Goal: Task Accomplishment & Management: Complete application form

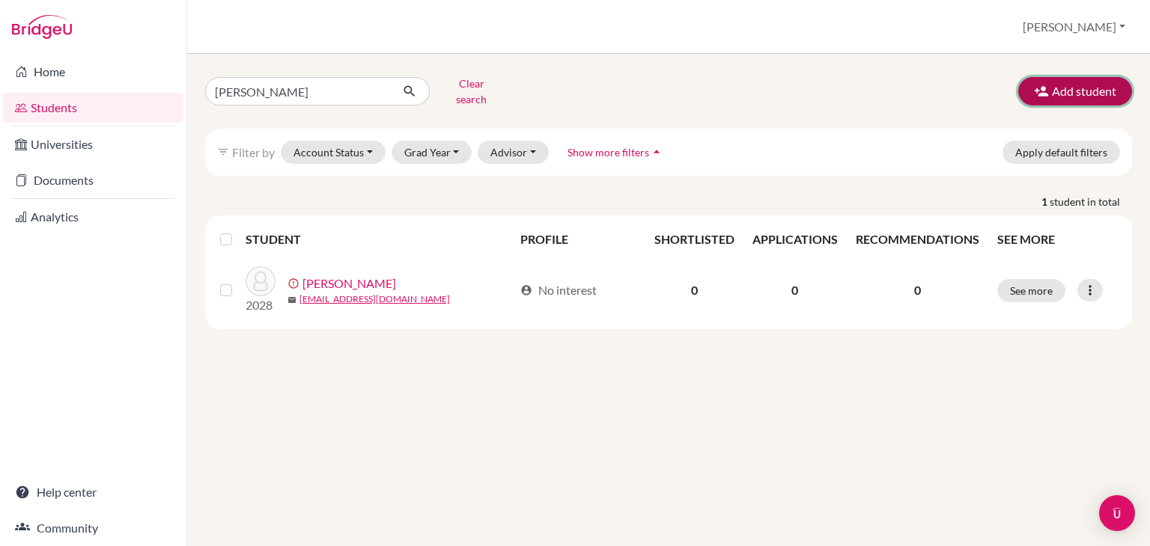
click at [1071, 88] on button "Add student" at bounding box center [1075, 91] width 114 height 28
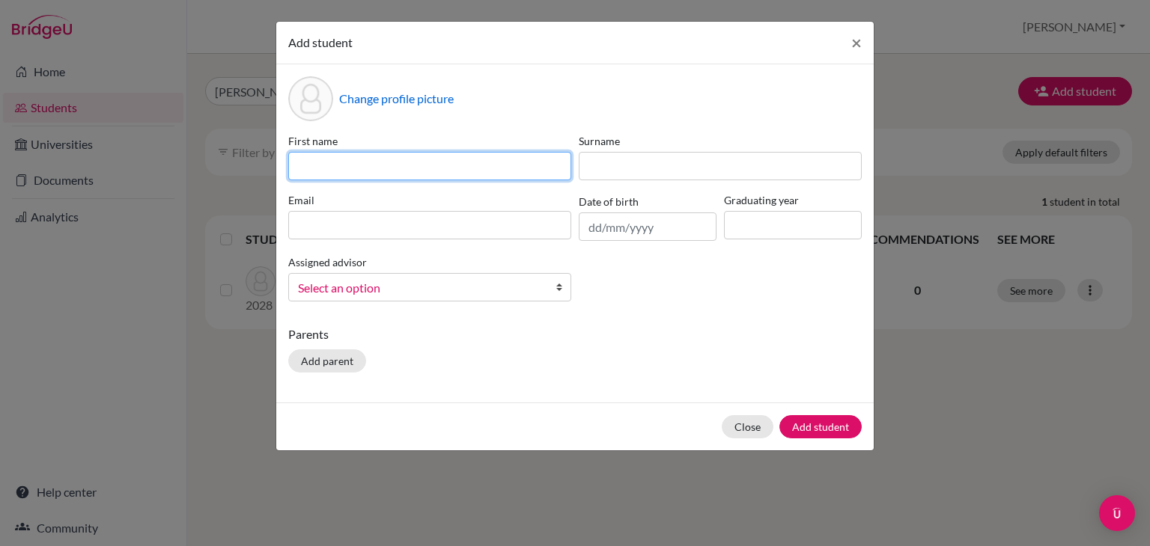
click at [375, 176] on input at bounding box center [429, 166] width 283 height 28
type input "F"
type input "Diego"
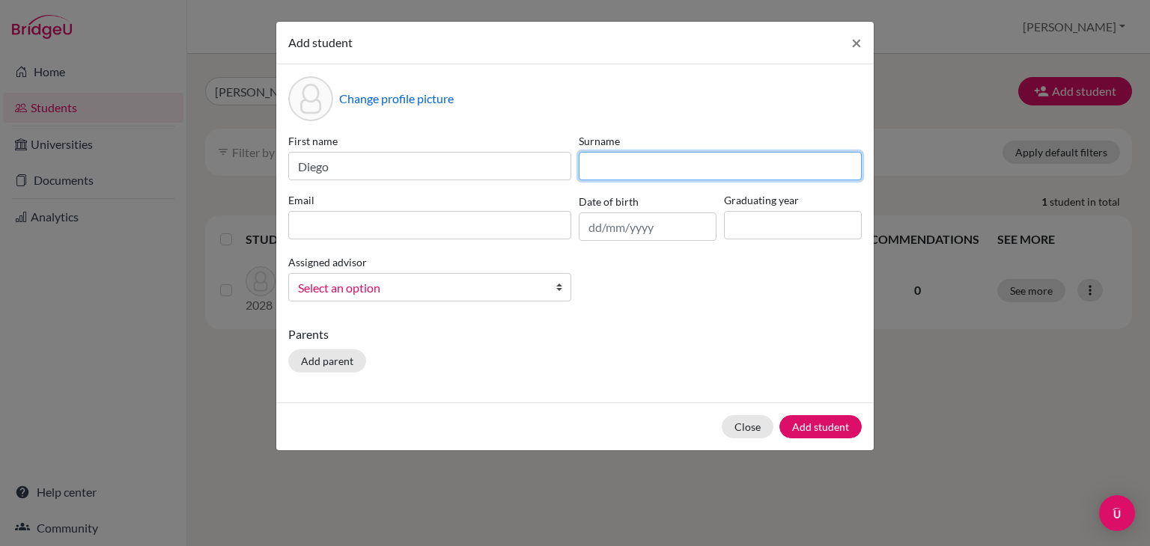
click at [607, 160] on input at bounding box center [719, 166] width 283 height 28
type input "[PERSON_NAME]"
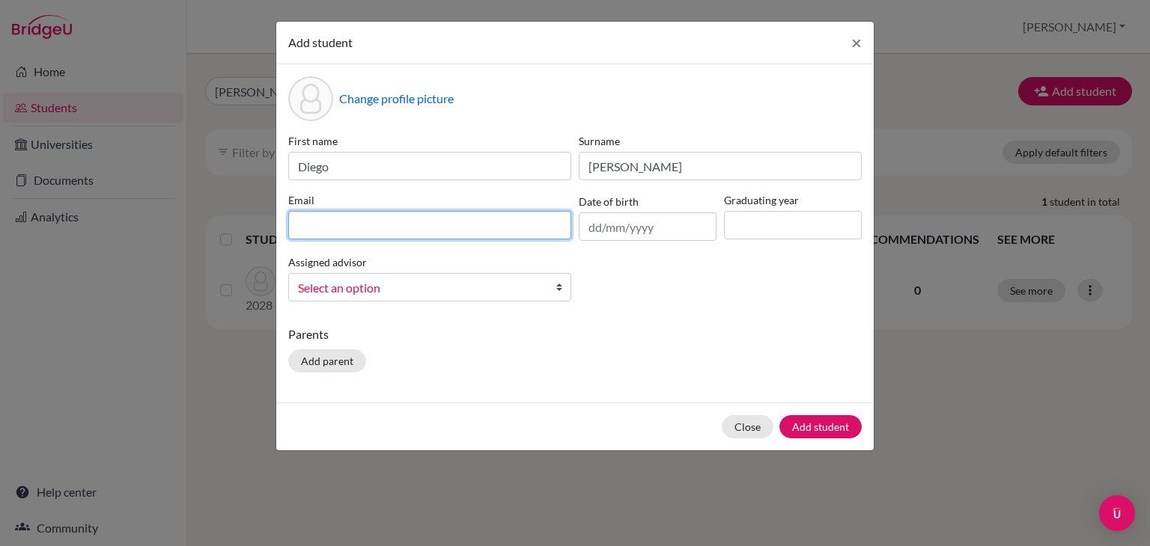
click at [326, 232] on input at bounding box center [429, 225] width 283 height 28
type input "[EMAIL_ADDRESS][DOMAIN_NAME]"
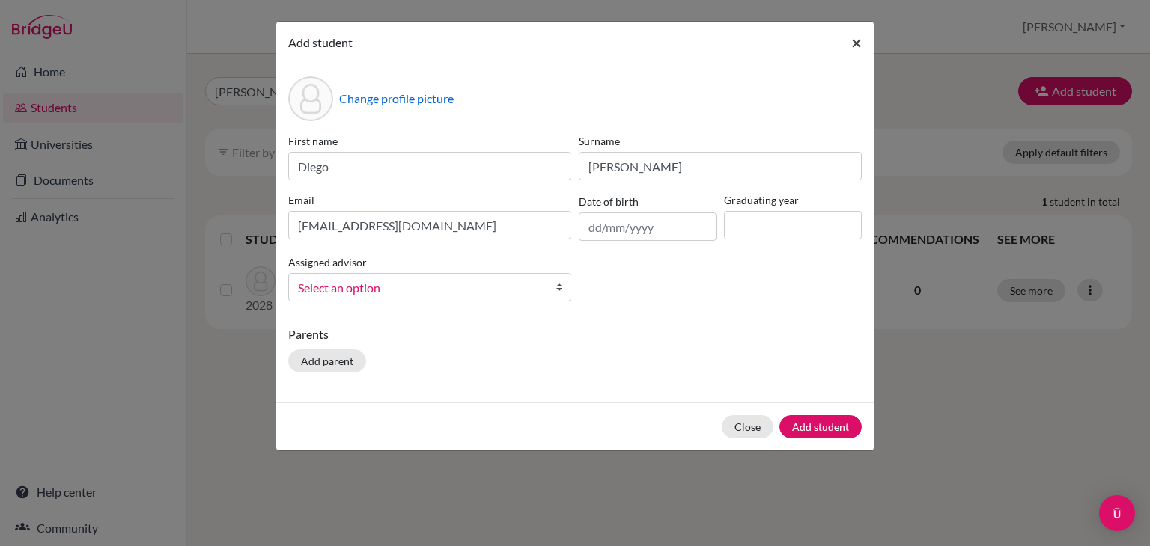
click at [855, 43] on span "×" at bounding box center [856, 42] width 10 height 22
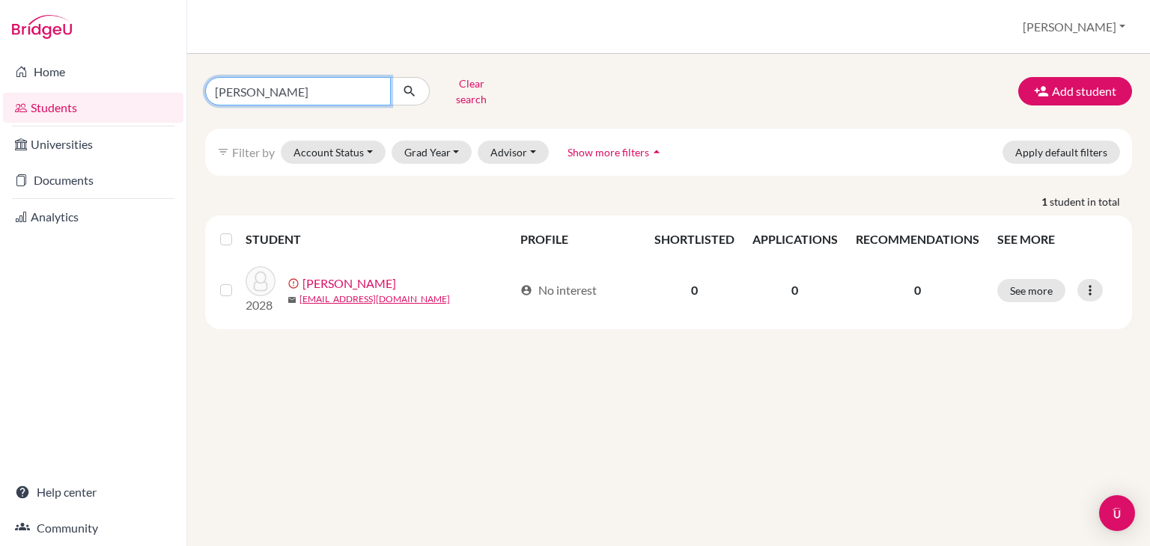
click at [308, 85] on input "[PERSON_NAME]" at bounding box center [298, 91] width 186 height 28
type input "e"
type input "[PERSON_NAME]"
click button "submit" at bounding box center [410, 91] width 40 height 28
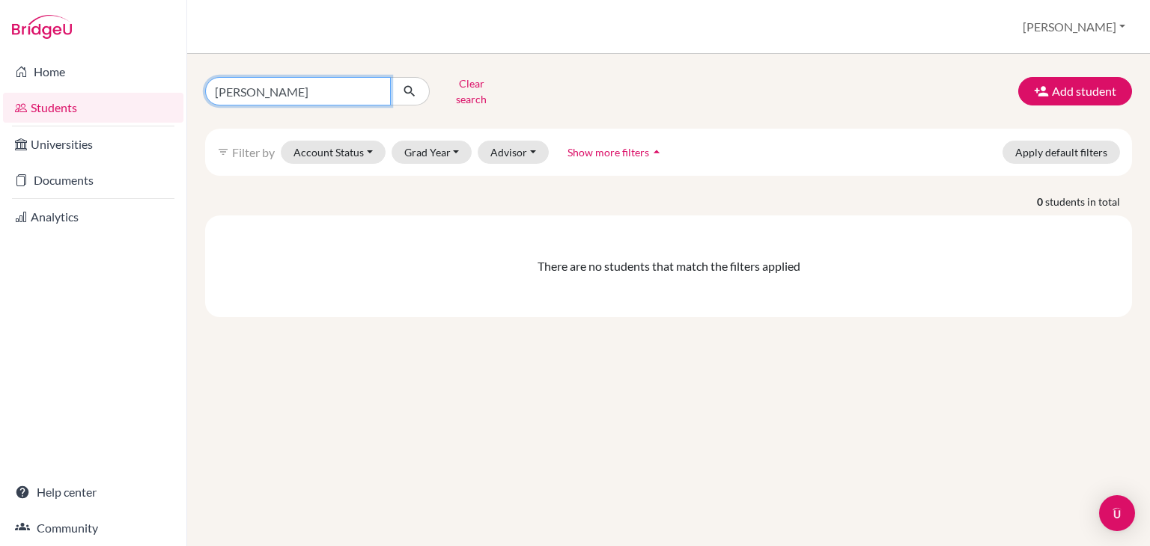
click at [280, 86] on input "[PERSON_NAME]" at bounding box center [298, 91] width 186 height 28
type input "[PERSON_NAME]"
click button "submit" at bounding box center [410, 91] width 40 height 28
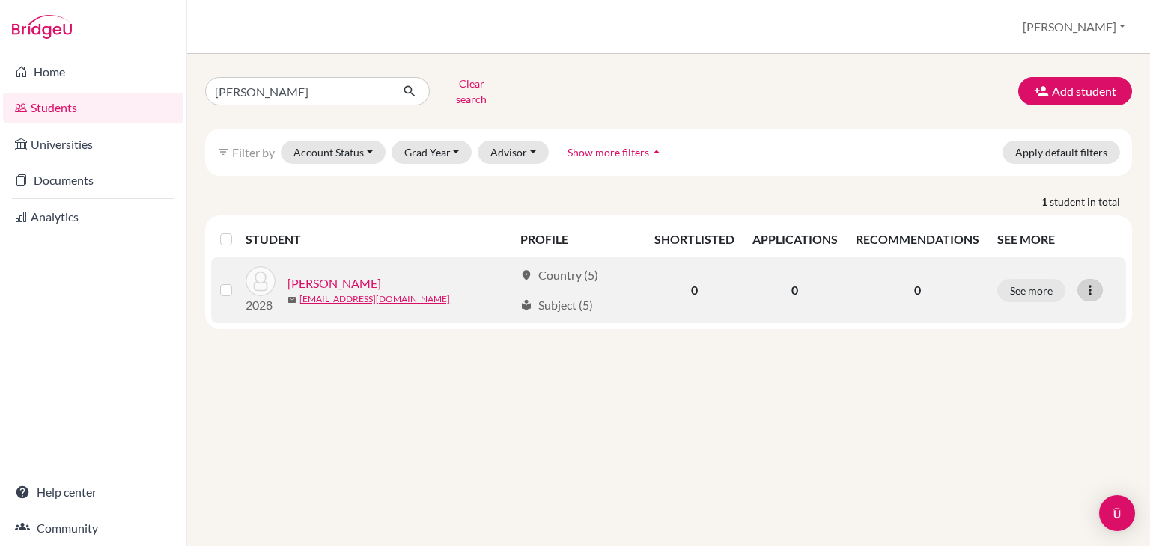
click at [1087, 284] on icon at bounding box center [1089, 290] width 15 height 15
